Goal: Find contact information: Find contact information

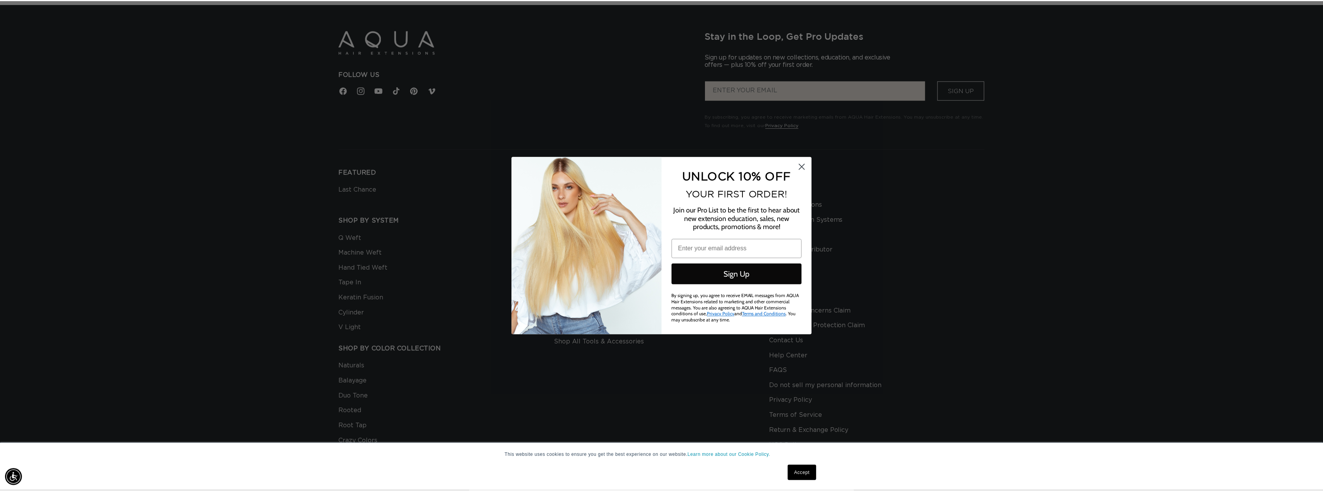
scroll to position [0, 1374]
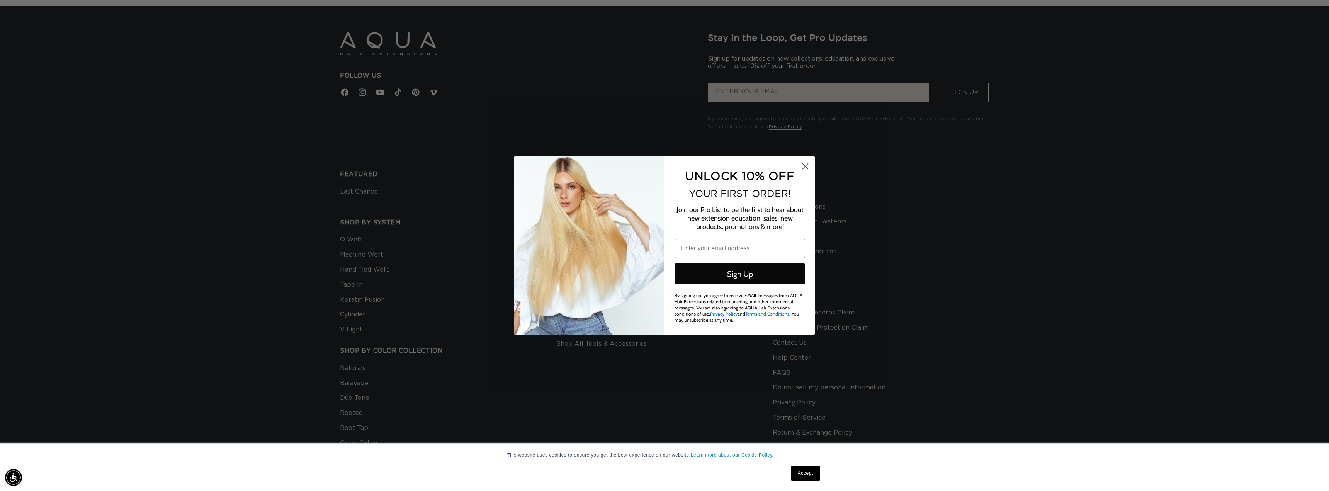
click at [801, 170] on circle "Close dialog" at bounding box center [805, 166] width 13 height 13
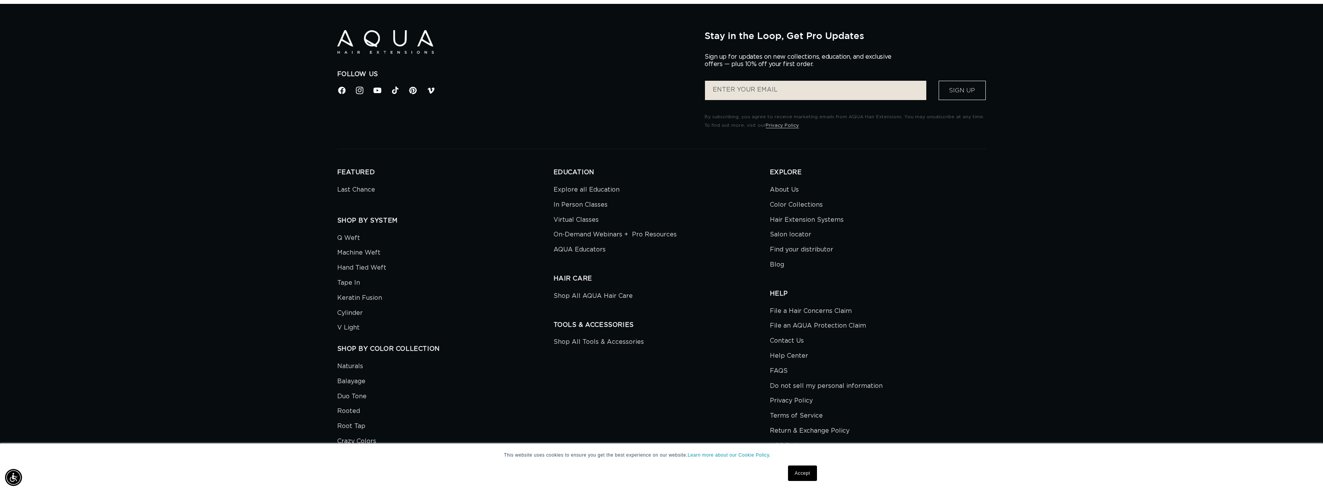
scroll to position [0, 0]
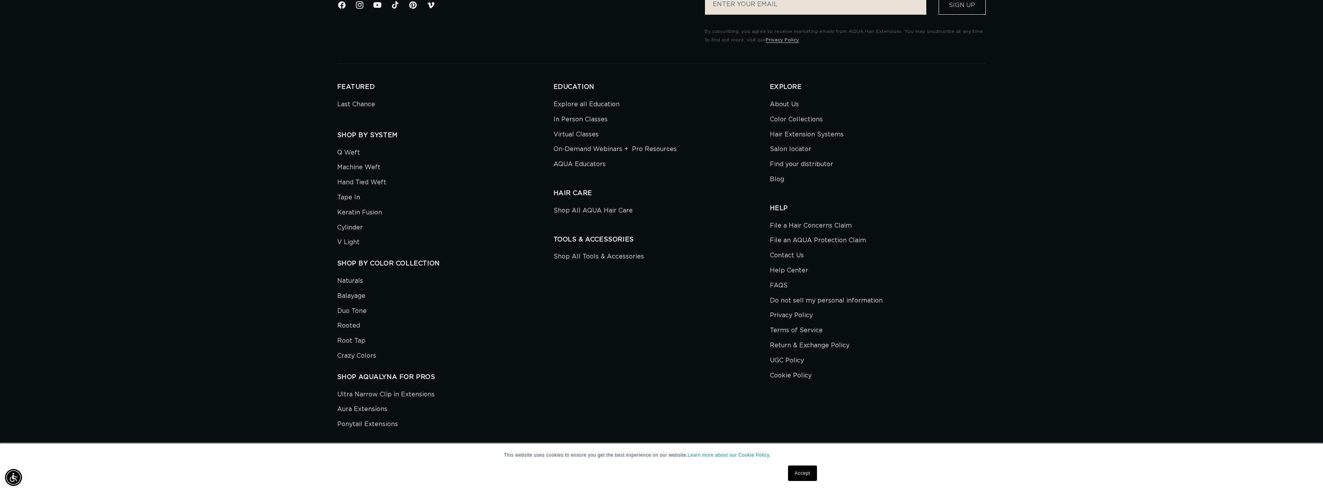
scroll to position [0, 1374]
click at [788, 260] on link "Contact Us" at bounding box center [787, 255] width 34 height 15
